Goal: Find specific page/section: Find specific page/section

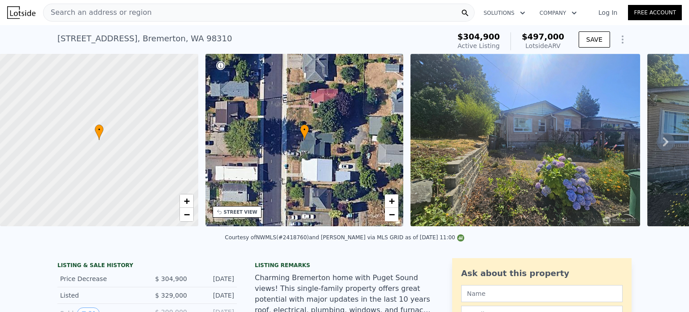
click at [90, 14] on span "Search an address or region" at bounding box center [98, 12] width 108 height 11
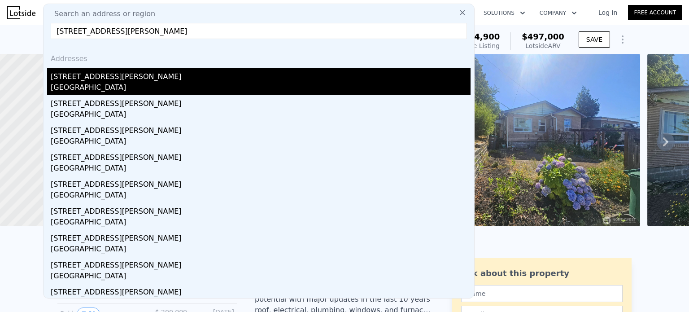
type input "[STREET_ADDRESS][PERSON_NAME]"
click at [84, 81] on div "[STREET_ADDRESS][PERSON_NAME]" at bounding box center [261, 75] width 420 height 14
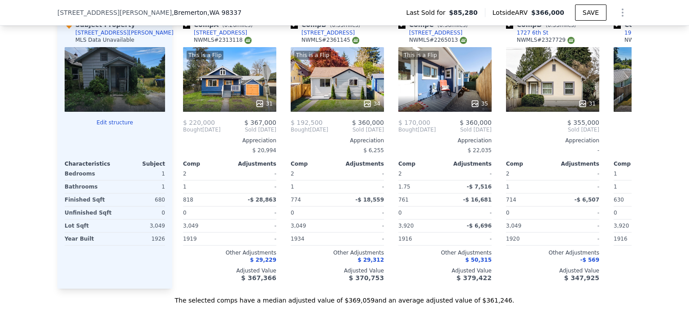
scroll to position [945, 0]
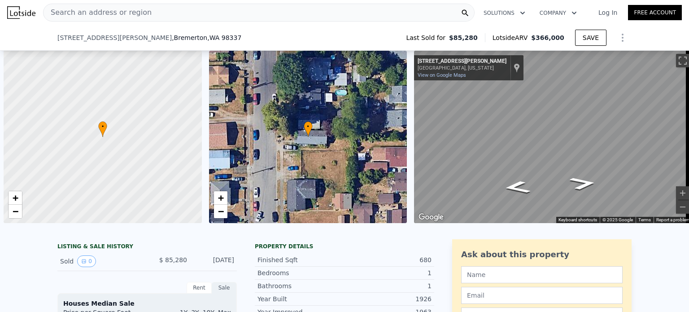
scroll to position [0, 4]
